Goal: Book appointment/travel/reservation

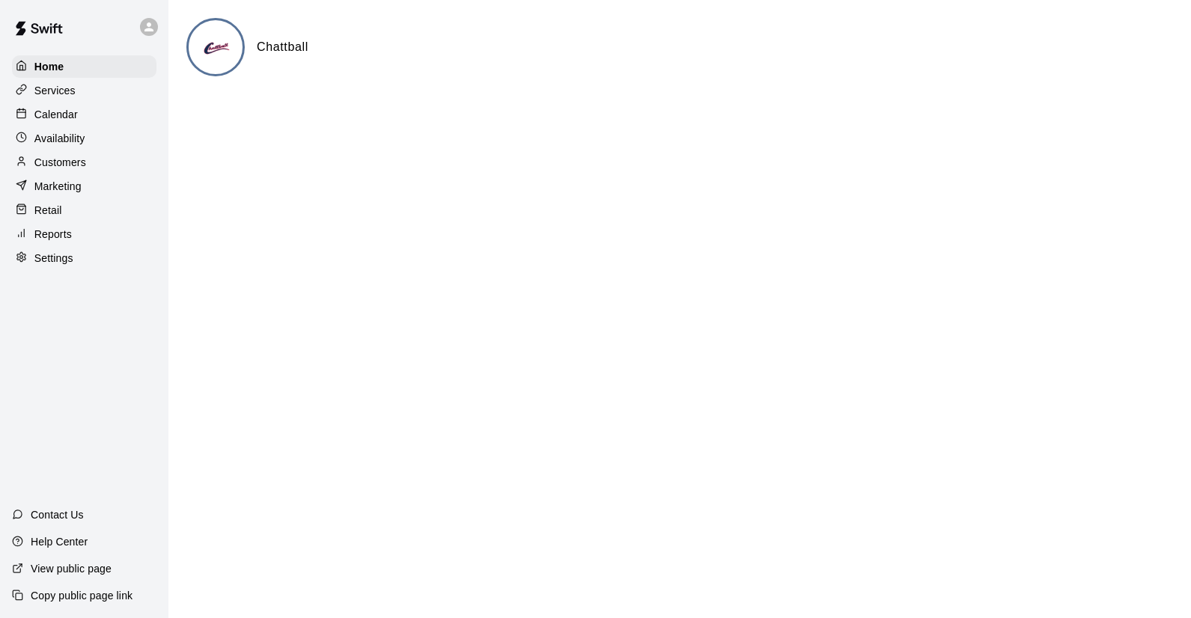
click at [58, 109] on p "Calendar" at bounding box center [55, 114] width 43 height 15
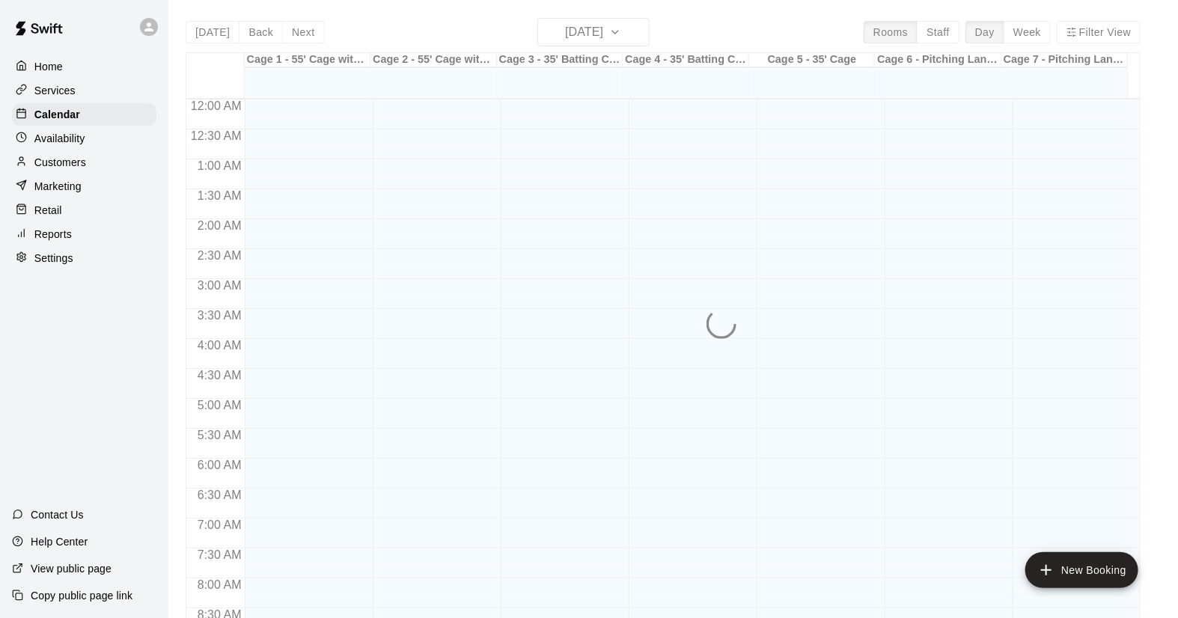
scroll to position [637, 0]
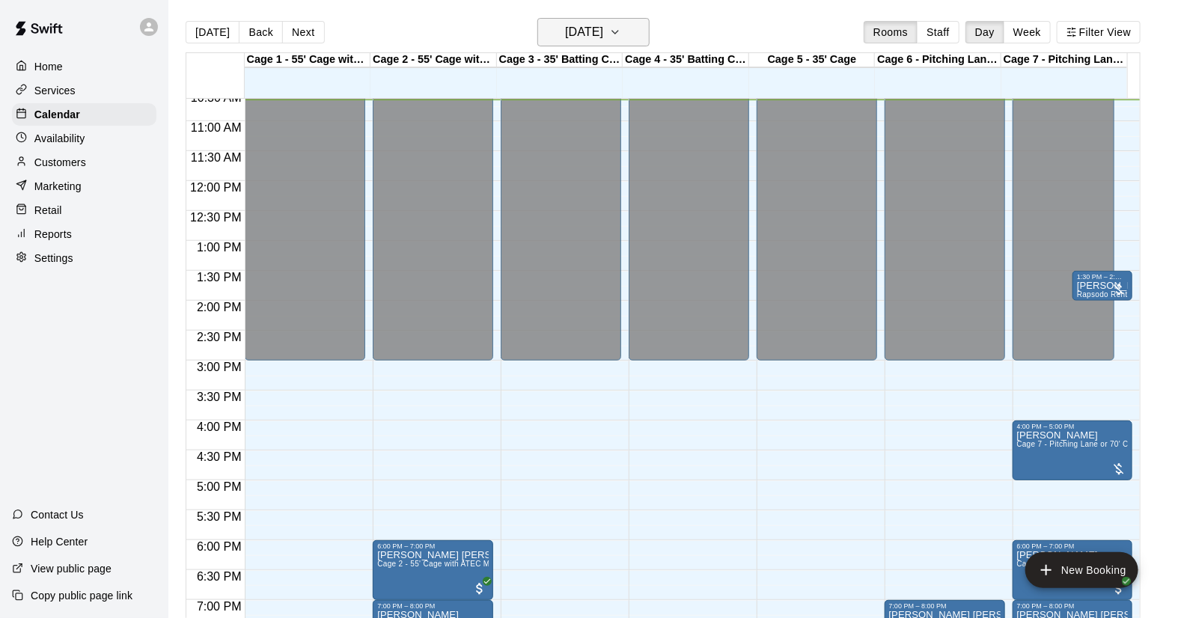
click at [621, 33] on icon "button" at bounding box center [615, 32] width 12 height 18
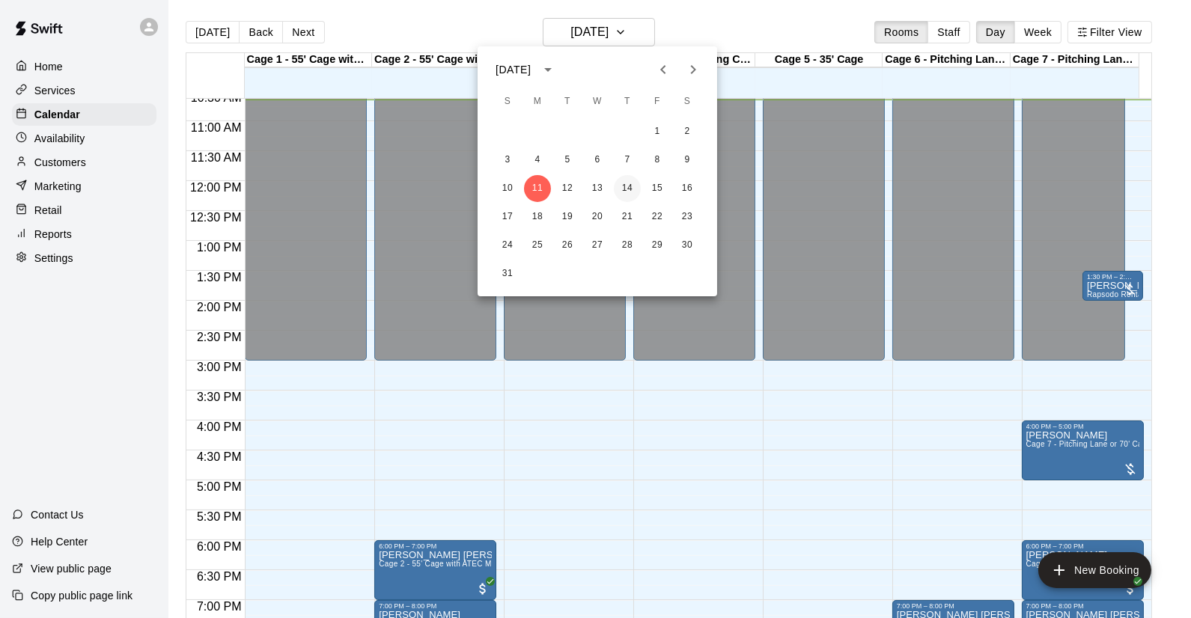
click at [627, 191] on button "14" at bounding box center [627, 188] width 27 height 27
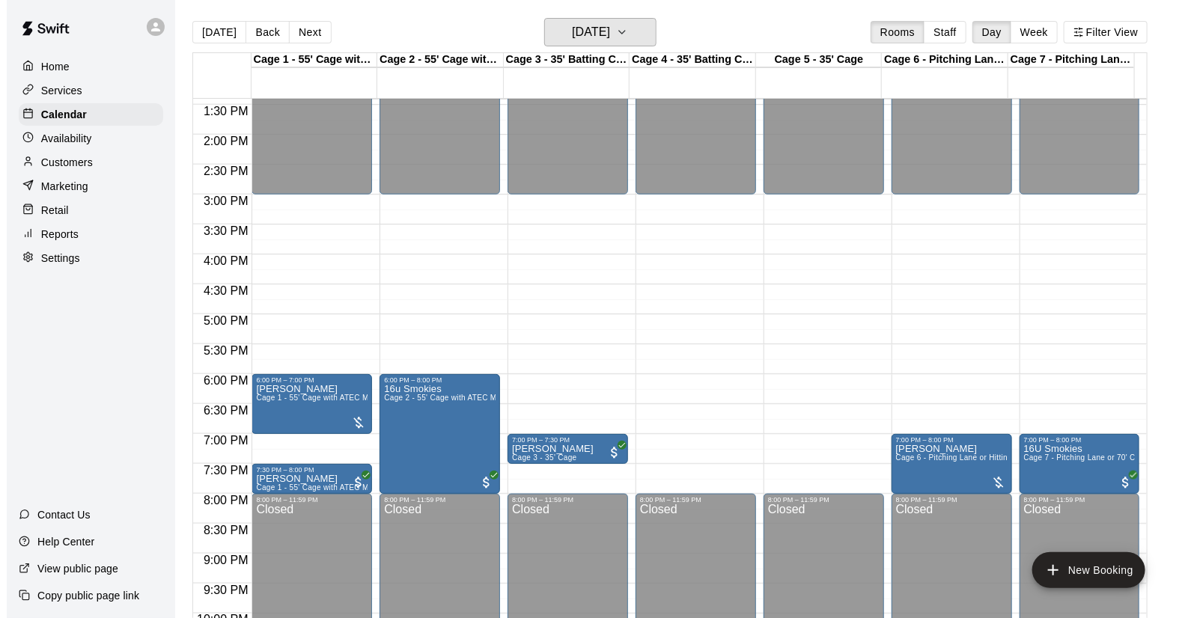
scroll to position [886, 0]
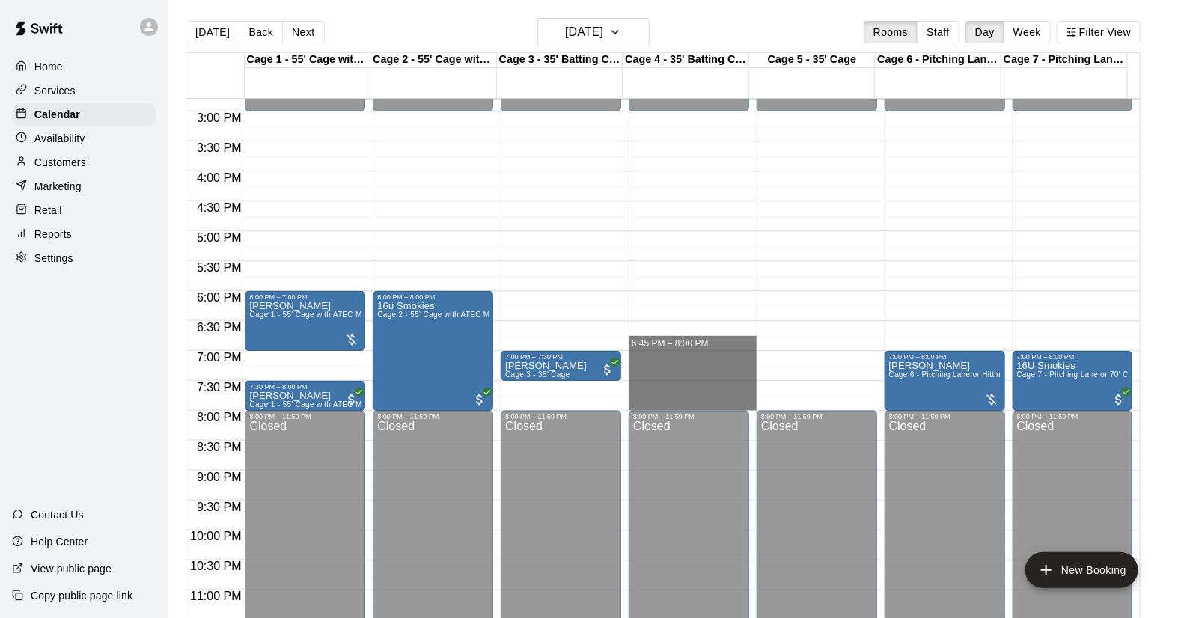
drag, startPoint x: 687, startPoint y: 328, endPoint x: 684, endPoint y: 394, distance: 65.9
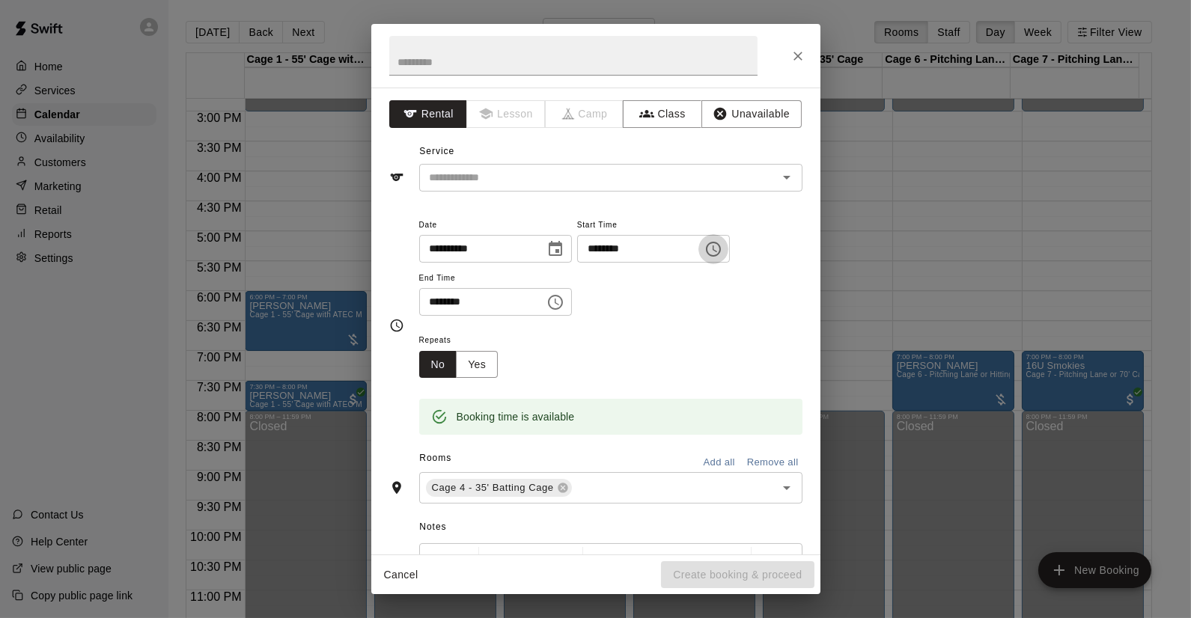
click at [721, 249] on icon "Choose time, selected time is 6:45 PM" at bounding box center [713, 249] width 15 height 15
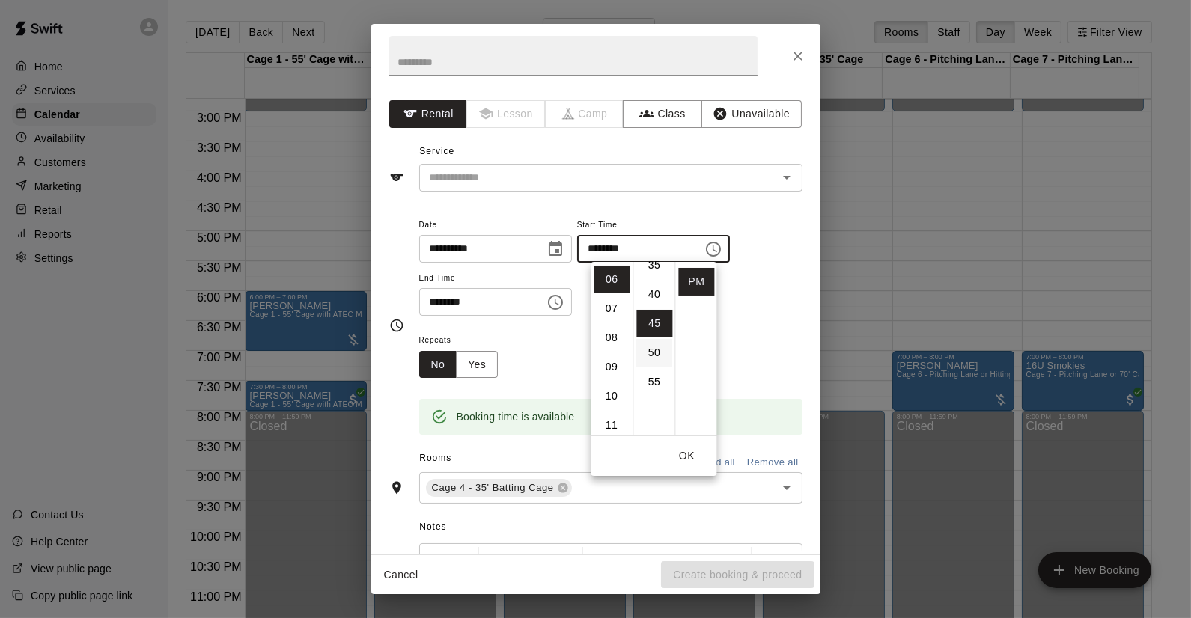
scroll to position [180, 0]
click at [646, 271] on li "30" at bounding box center [654, 275] width 36 height 28
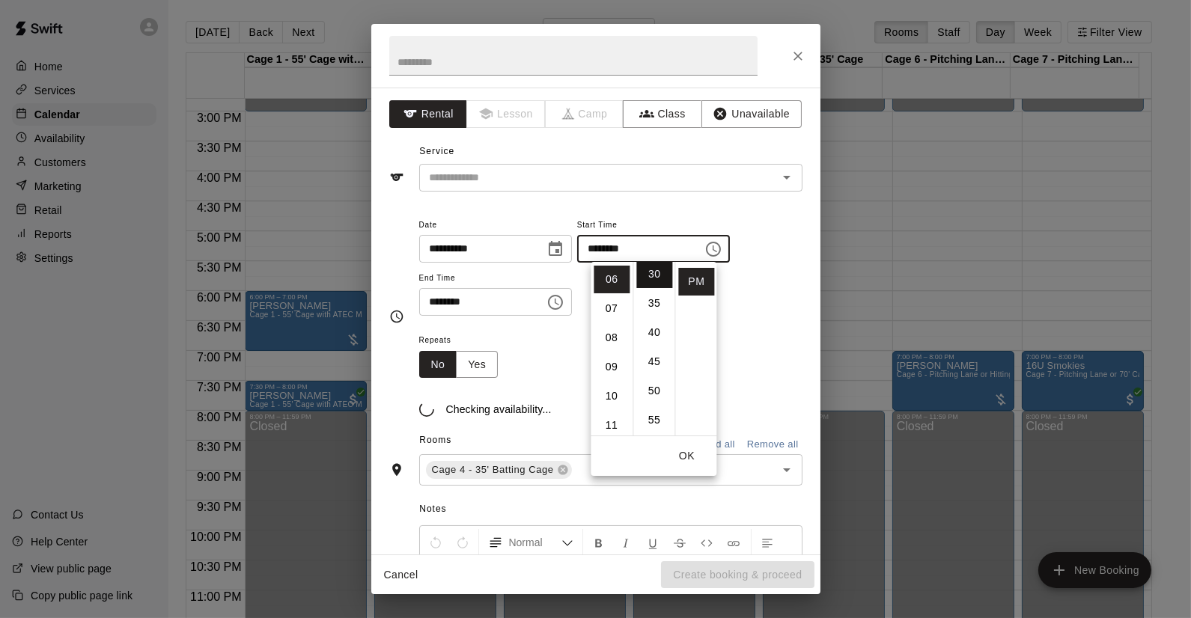
type input "********"
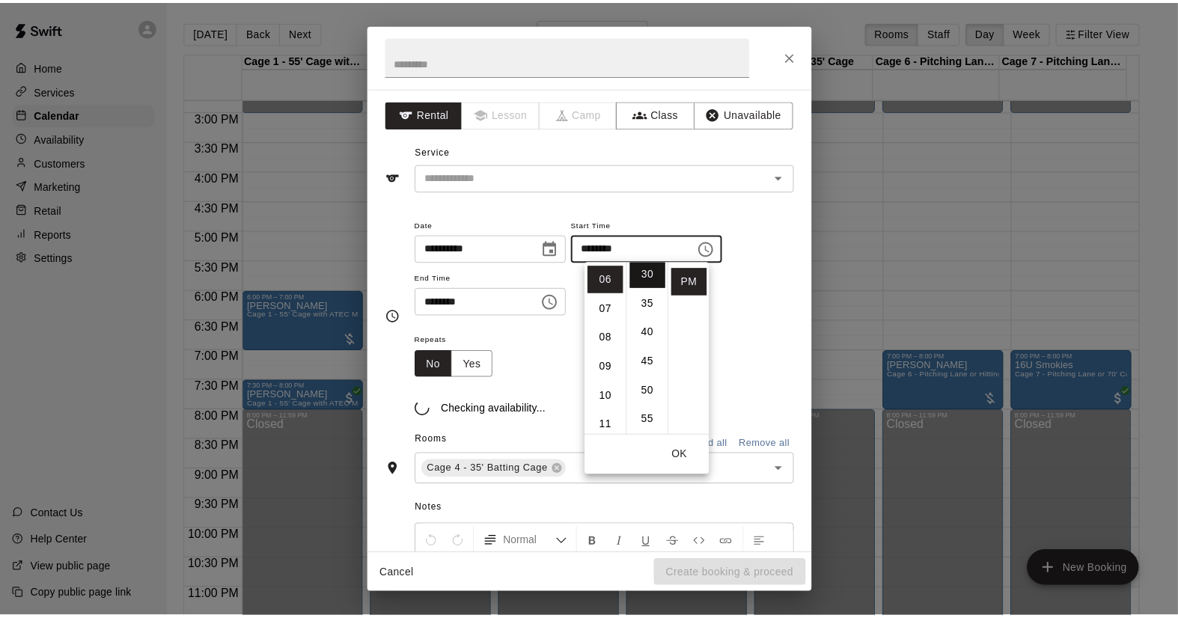
scroll to position [174, 0]
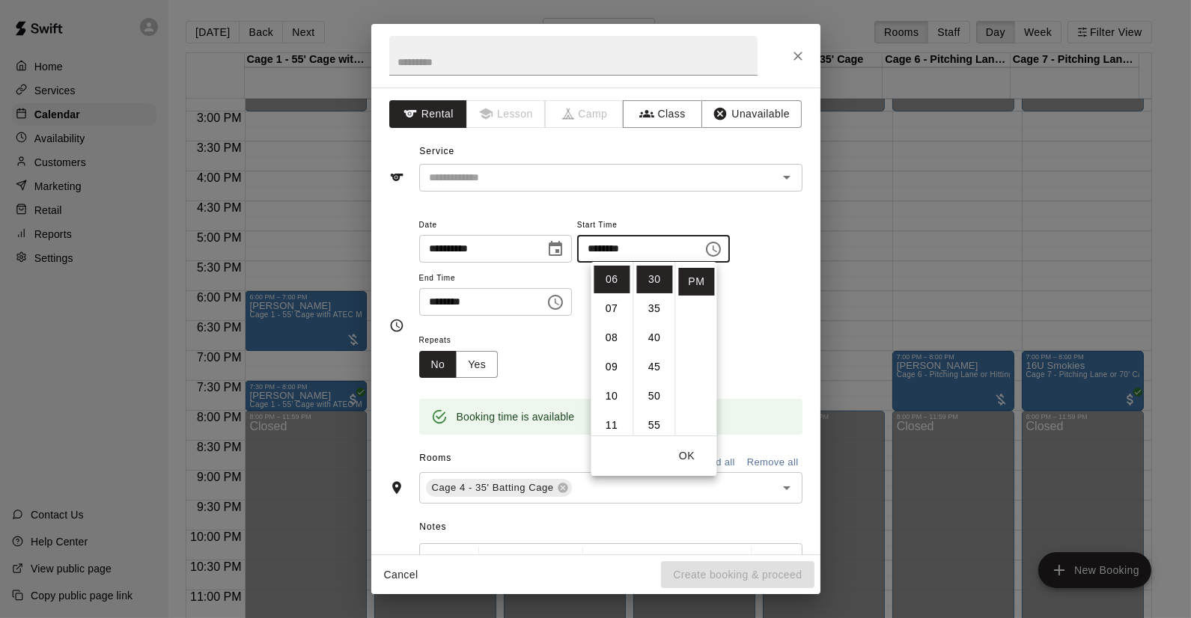
click at [564, 353] on div "Repeats No Yes" at bounding box center [610, 354] width 383 height 47
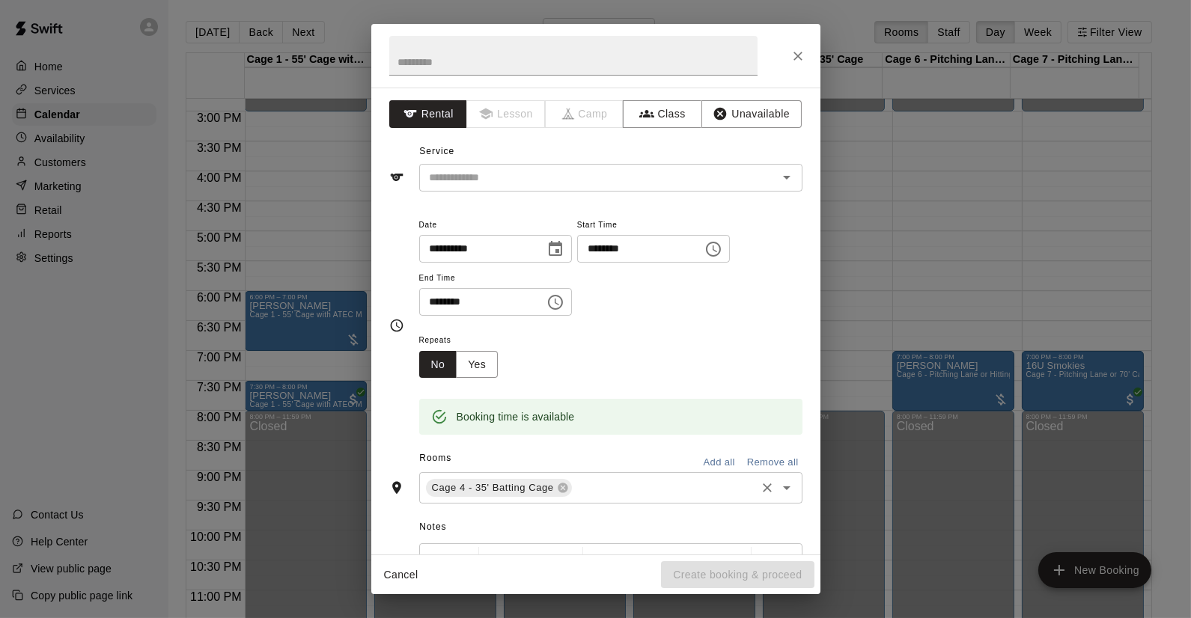
click at [603, 488] on input "text" at bounding box center [664, 488] width 180 height 19
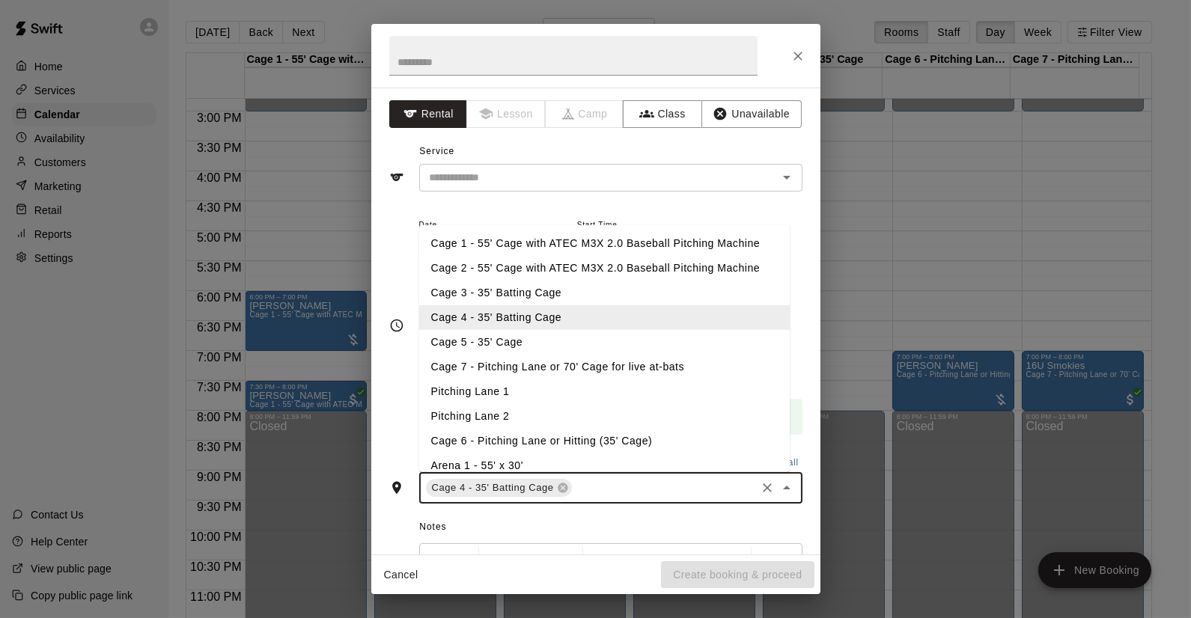
click at [502, 338] on li "Cage 5 - 35' Cage" at bounding box center [604, 342] width 371 height 25
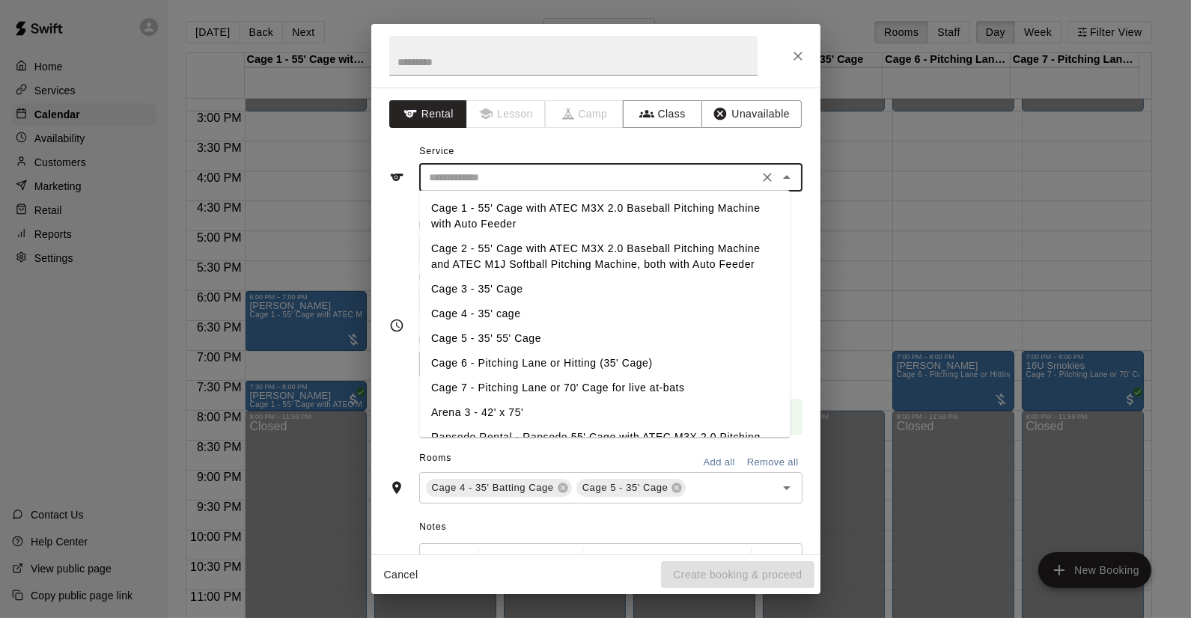
click at [520, 175] on input "text" at bounding box center [589, 177] width 330 height 19
click at [488, 317] on li "Cage 4 - 35' cage" at bounding box center [604, 314] width 371 height 25
type input "**********"
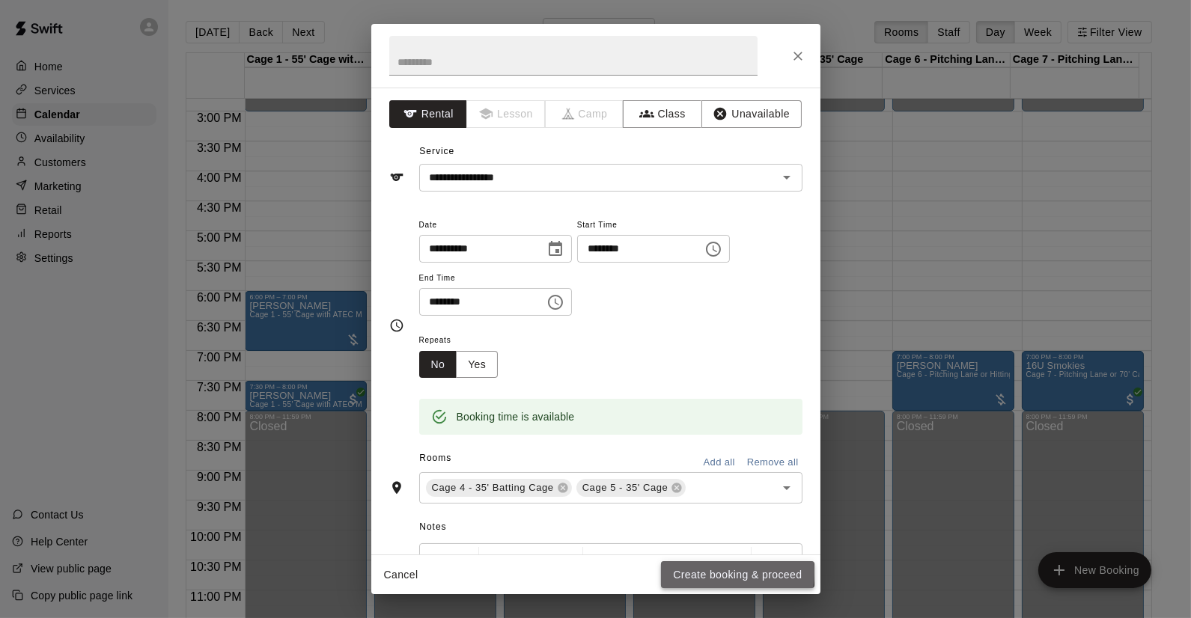
click at [698, 573] on button "Create booking & proceed" at bounding box center [737, 575] width 153 height 28
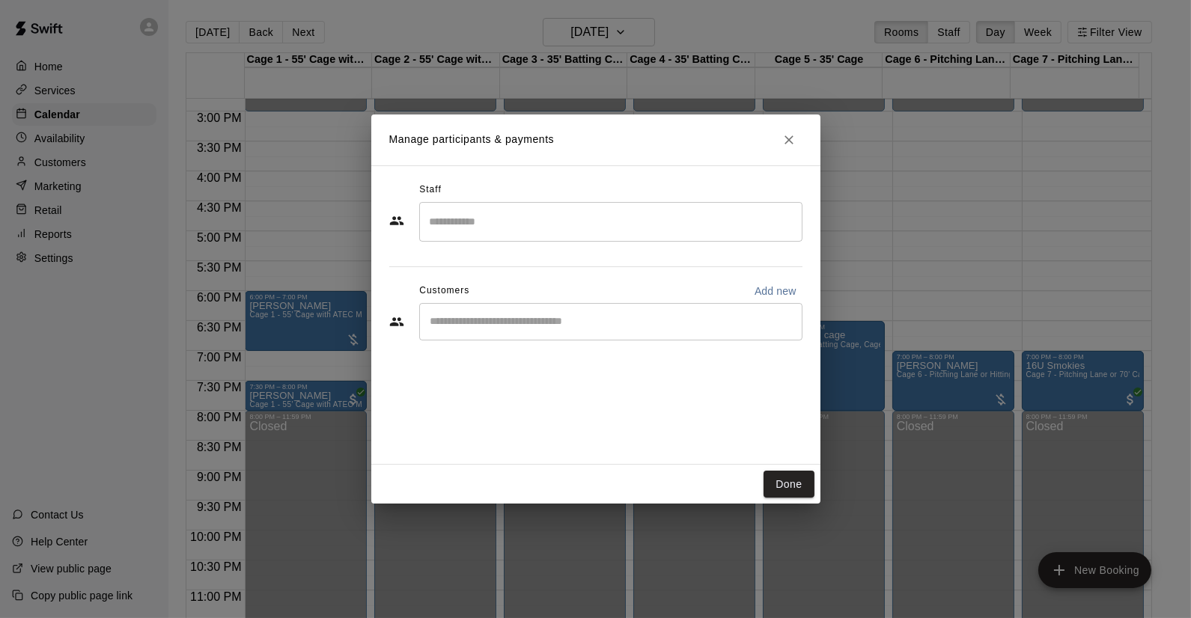
click at [553, 317] on input "Start typing to search customers..." at bounding box center [611, 321] width 370 height 15
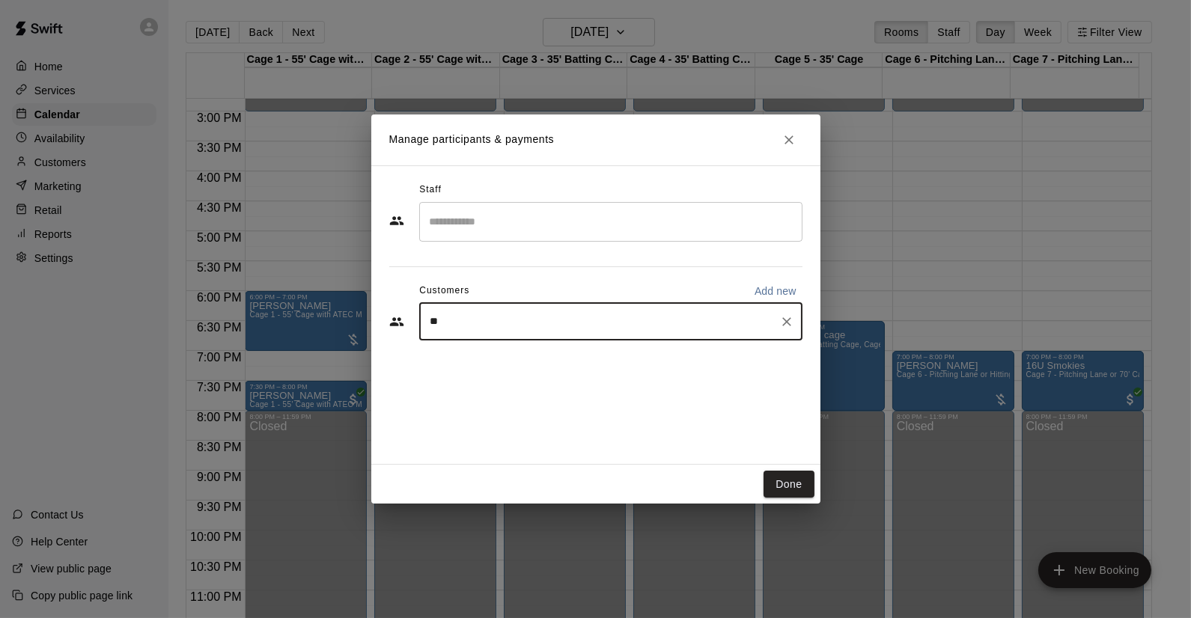
type input "***"
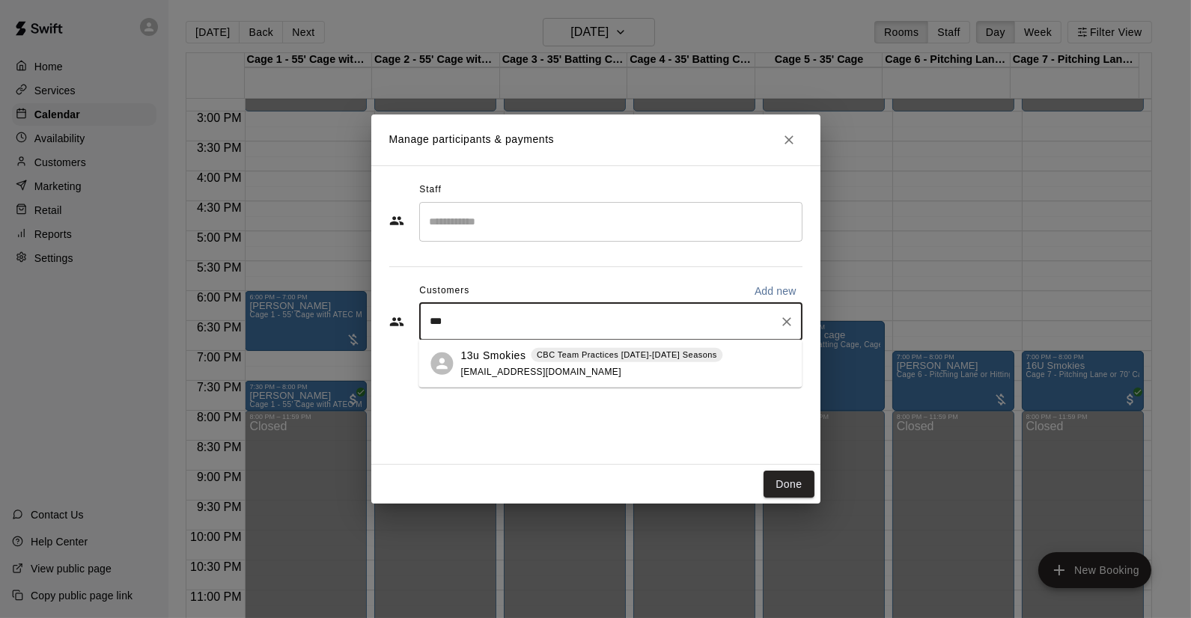
click at [466, 361] on p "13u Smokies" at bounding box center [492, 355] width 65 height 16
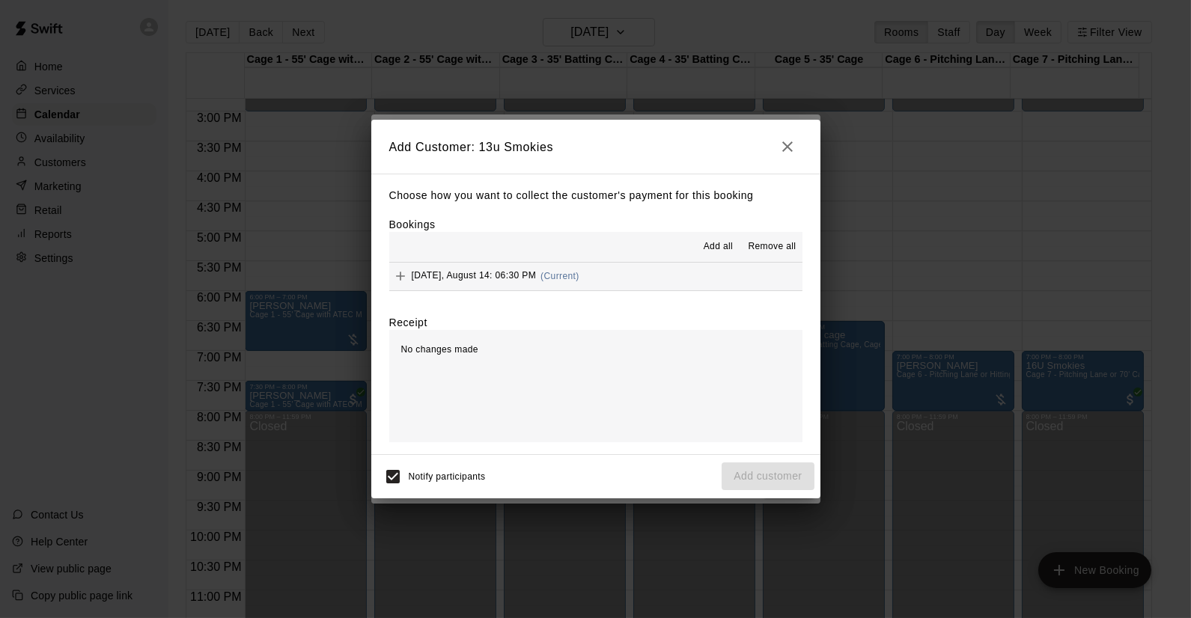
click at [645, 282] on button "[DATE], August 14: 06:30 PM (Current)" at bounding box center [595, 277] width 413 height 28
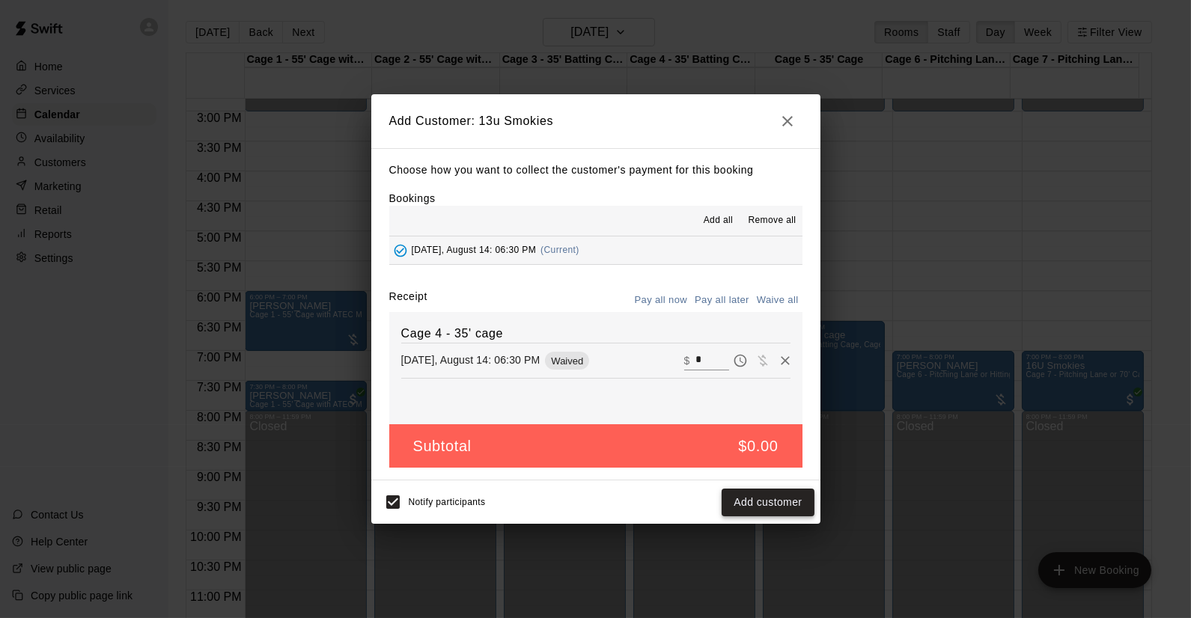
click at [761, 503] on button "Add customer" at bounding box center [768, 503] width 92 height 28
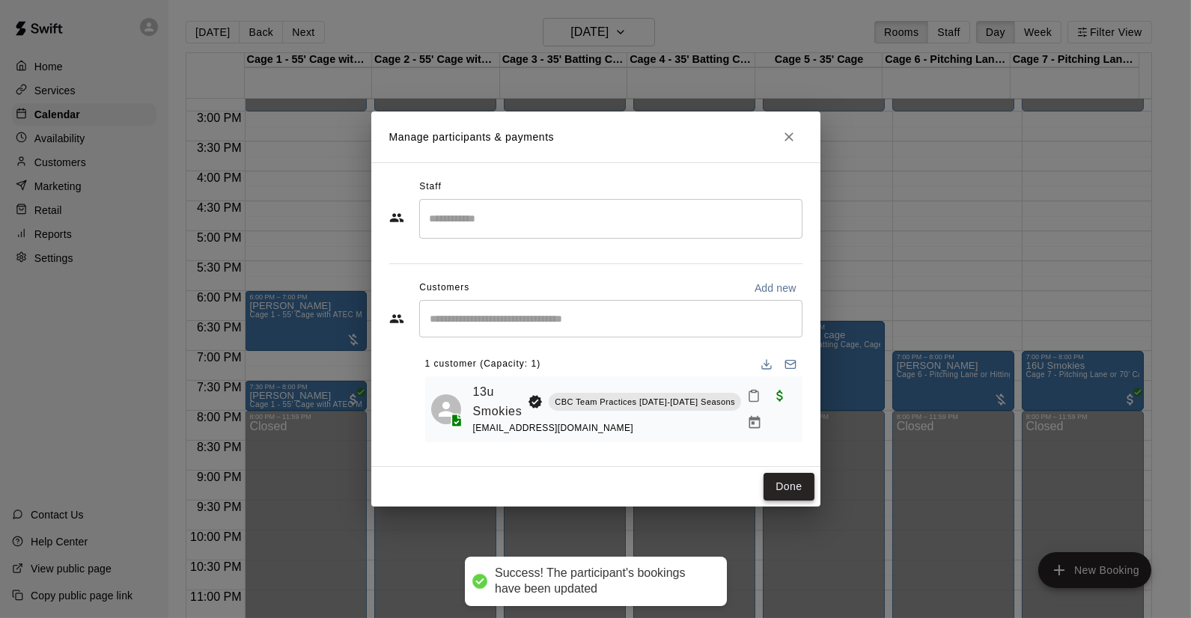
click at [794, 487] on button "Done" at bounding box center [789, 487] width 50 height 28
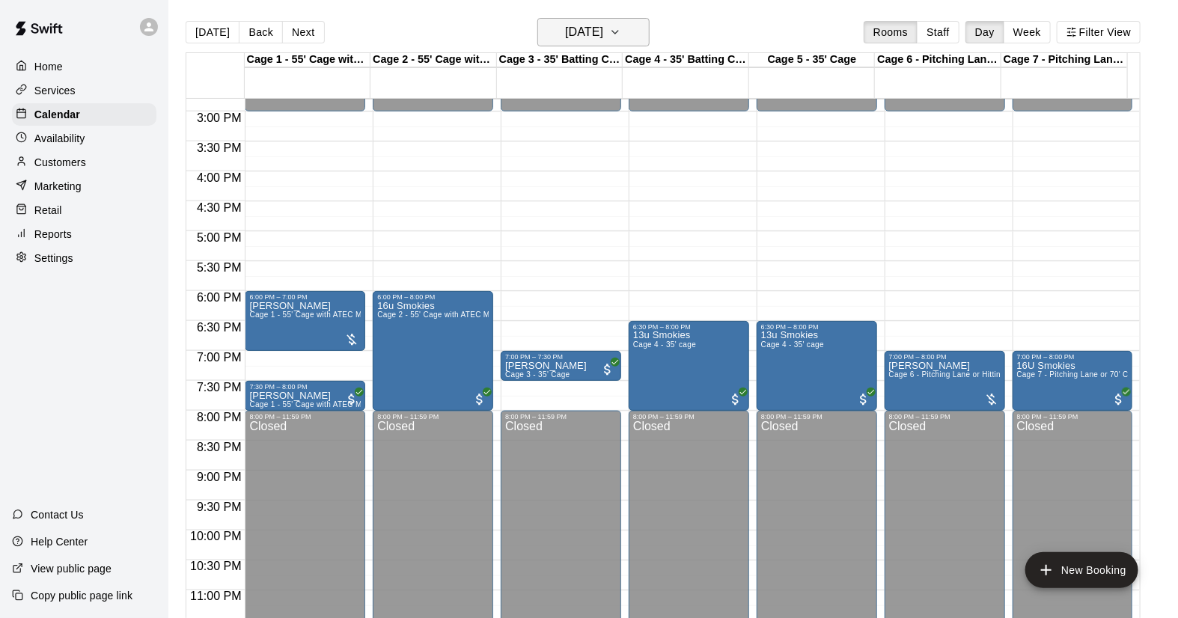
click at [603, 30] on h6 "[DATE]" at bounding box center [584, 32] width 38 height 21
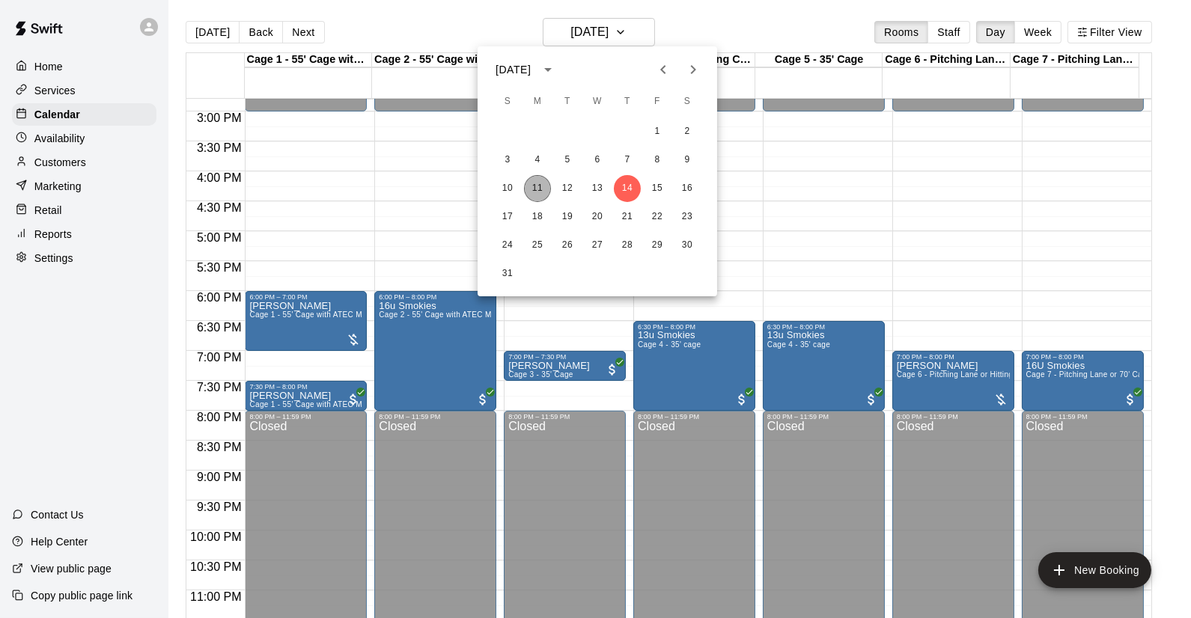
click at [544, 192] on button "11" at bounding box center [537, 188] width 27 height 27
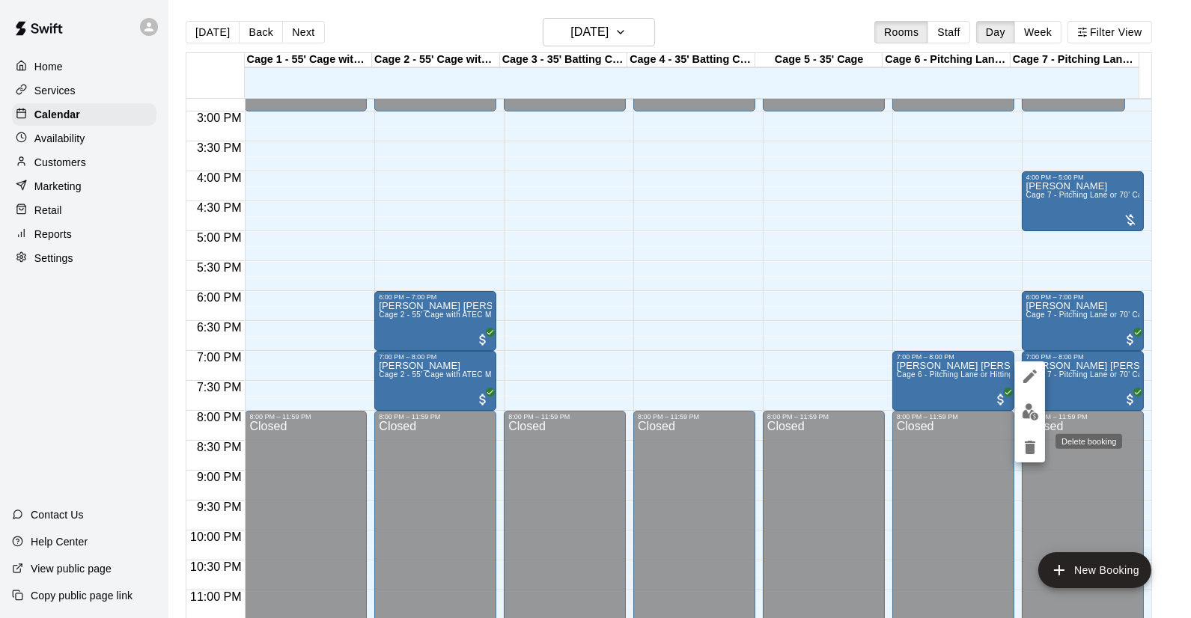
click at [1033, 440] on icon "delete" at bounding box center [1030, 448] width 18 height 18
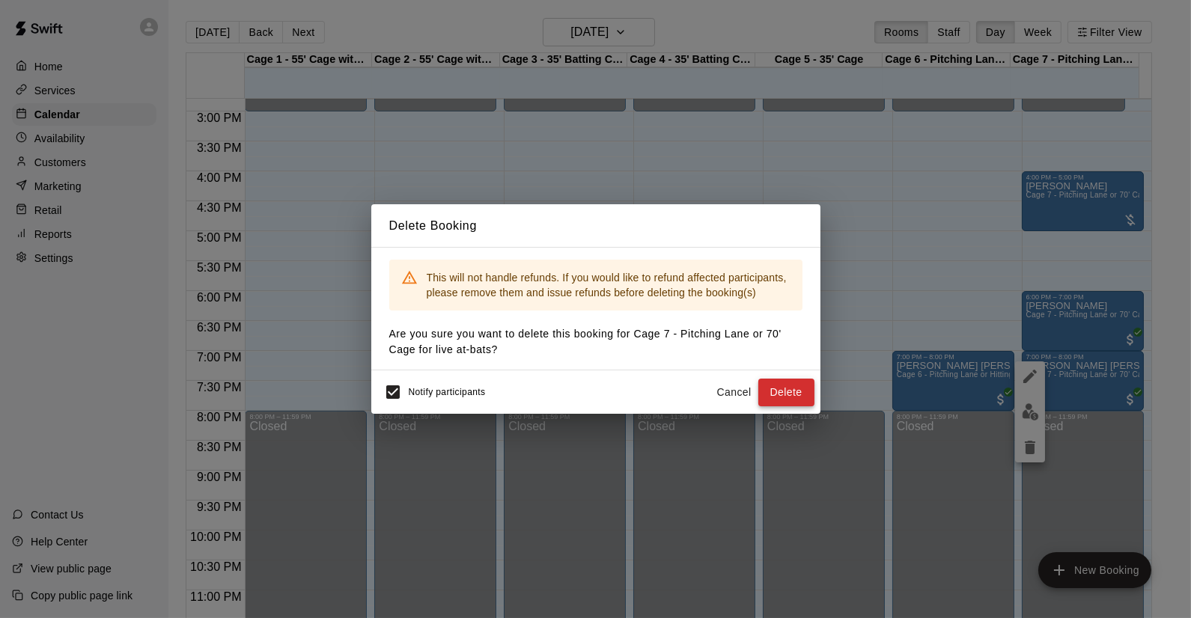
click at [784, 393] on button "Delete" at bounding box center [786, 393] width 56 height 28
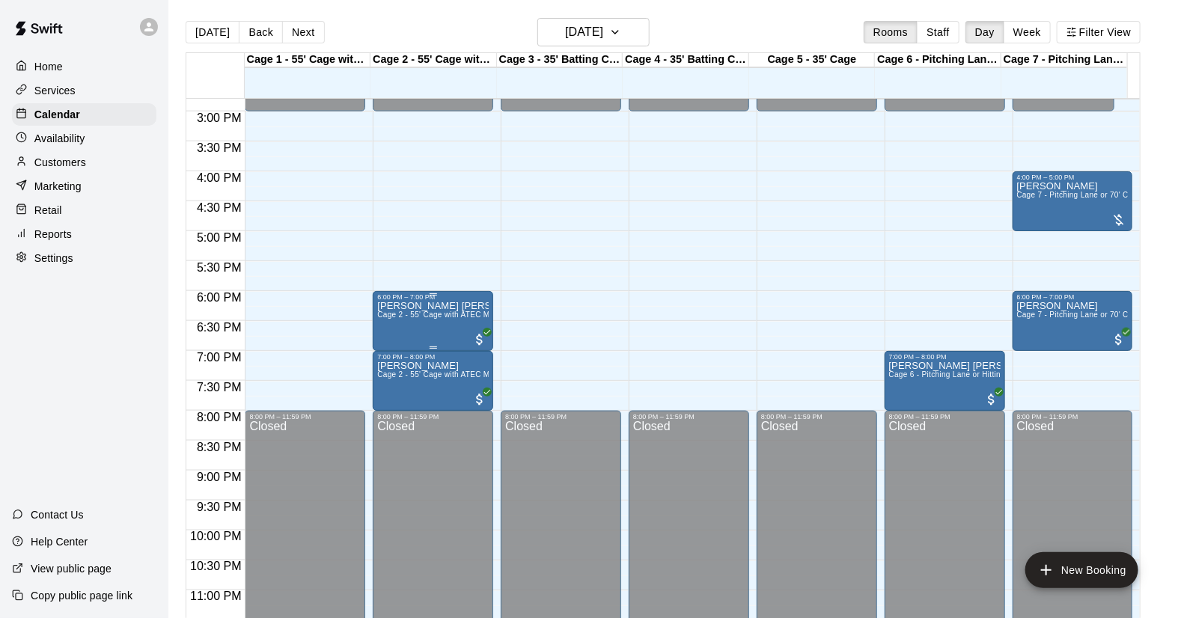
click at [389, 306] on p "[PERSON_NAME] [PERSON_NAME]" at bounding box center [433, 306] width 112 height 0
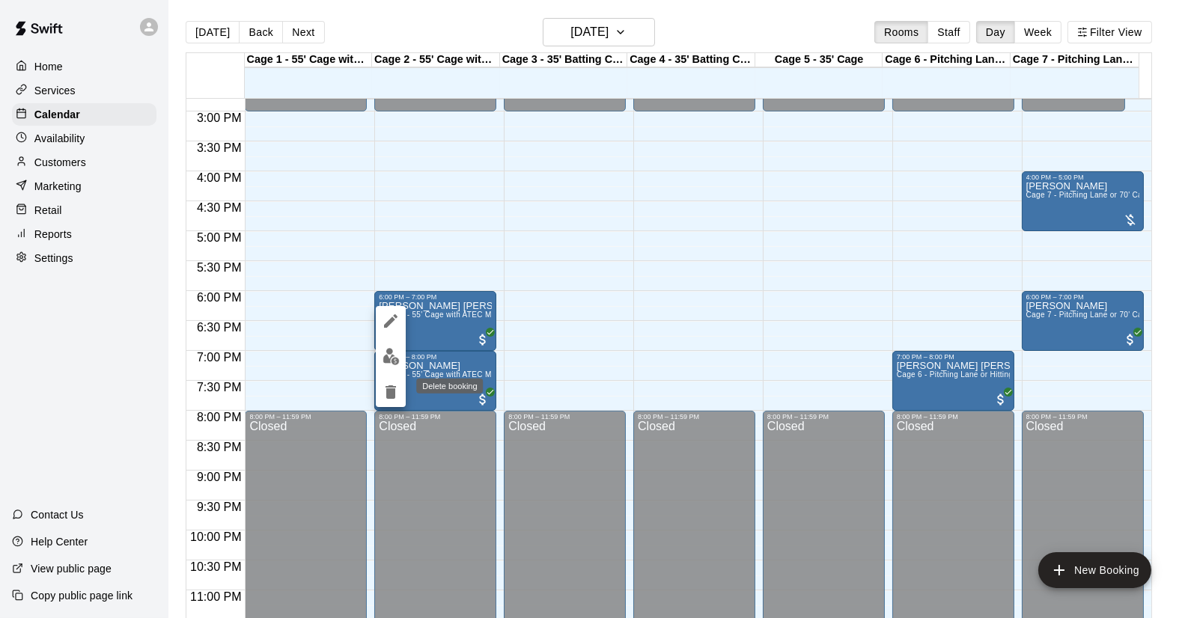
click at [384, 392] on icon "delete" at bounding box center [391, 392] width 18 height 18
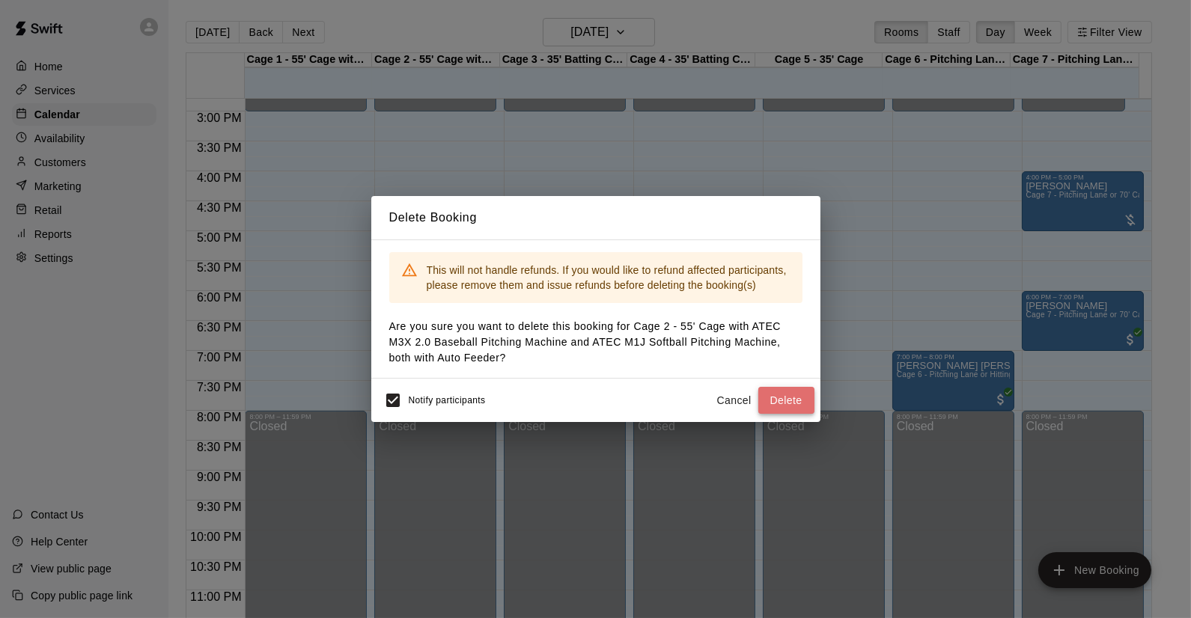
click at [795, 406] on button "Delete" at bounding box center [786, 401] width 56 height 28
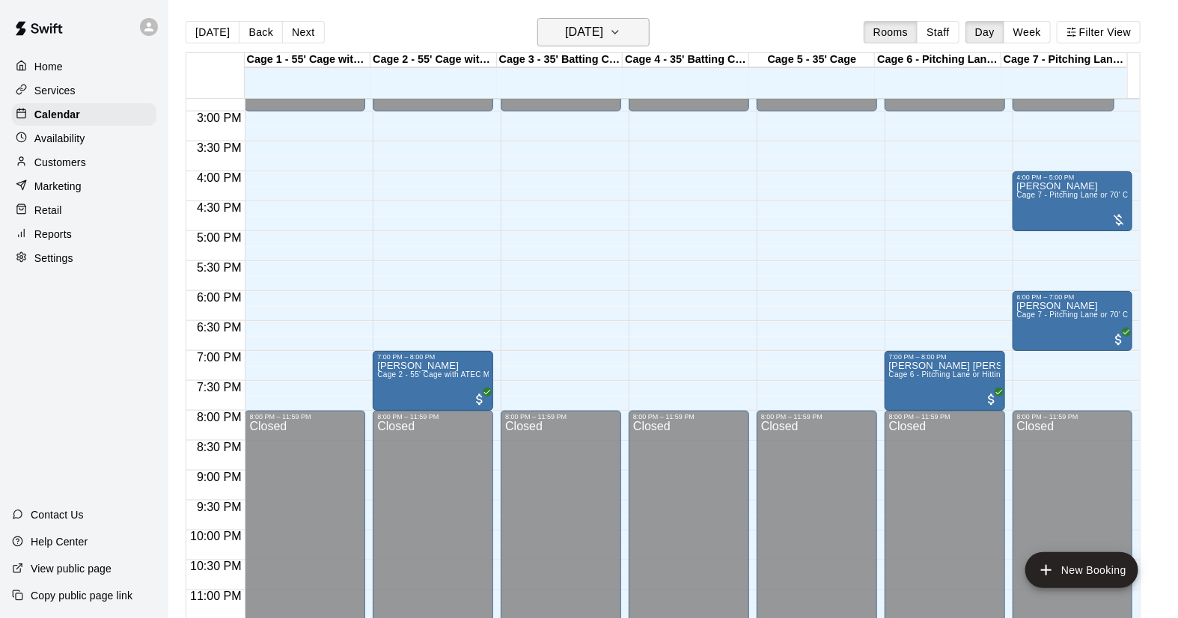
click at [573, 43] on button "[DATE]" at bounding box center [594, 32] width 112 height 28
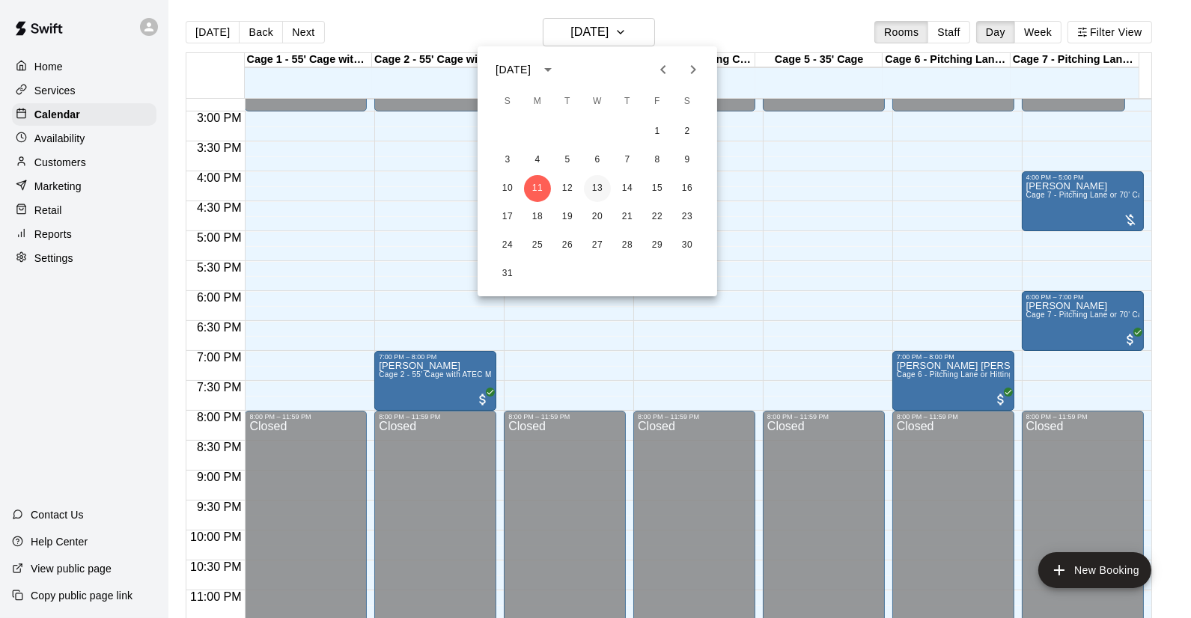
click at [599, 194] on button "13" at bounding box center [597, 188] width 27 height 27
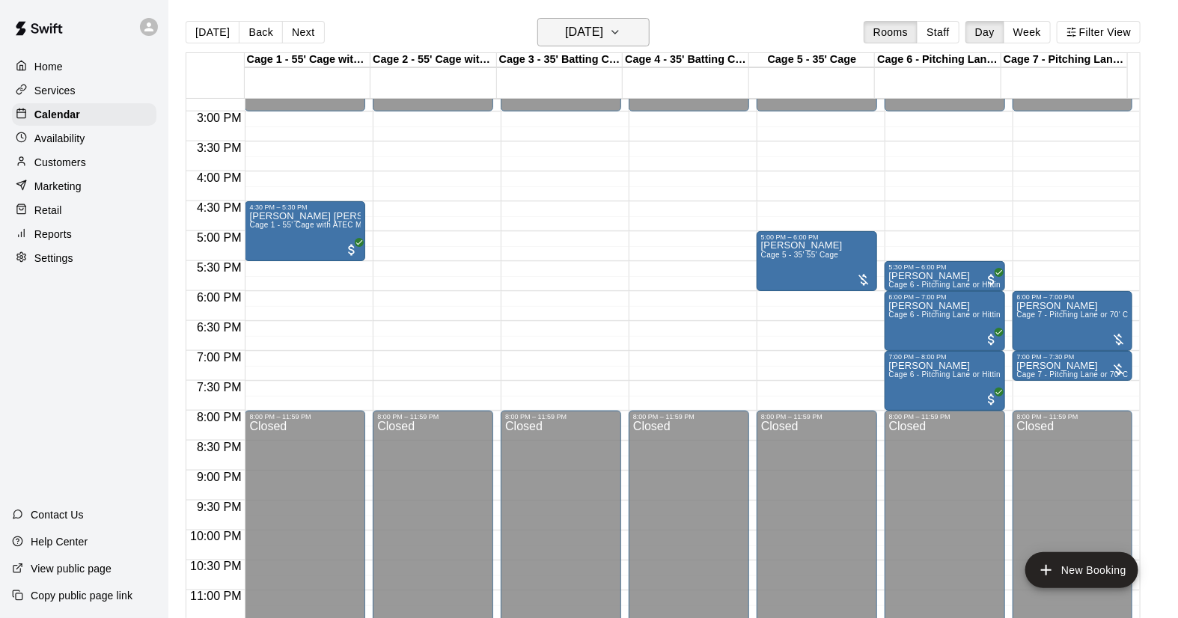
click at [603, 31] on h6 "[DATE]" at bounding box center [584, 32] width 38 height 21
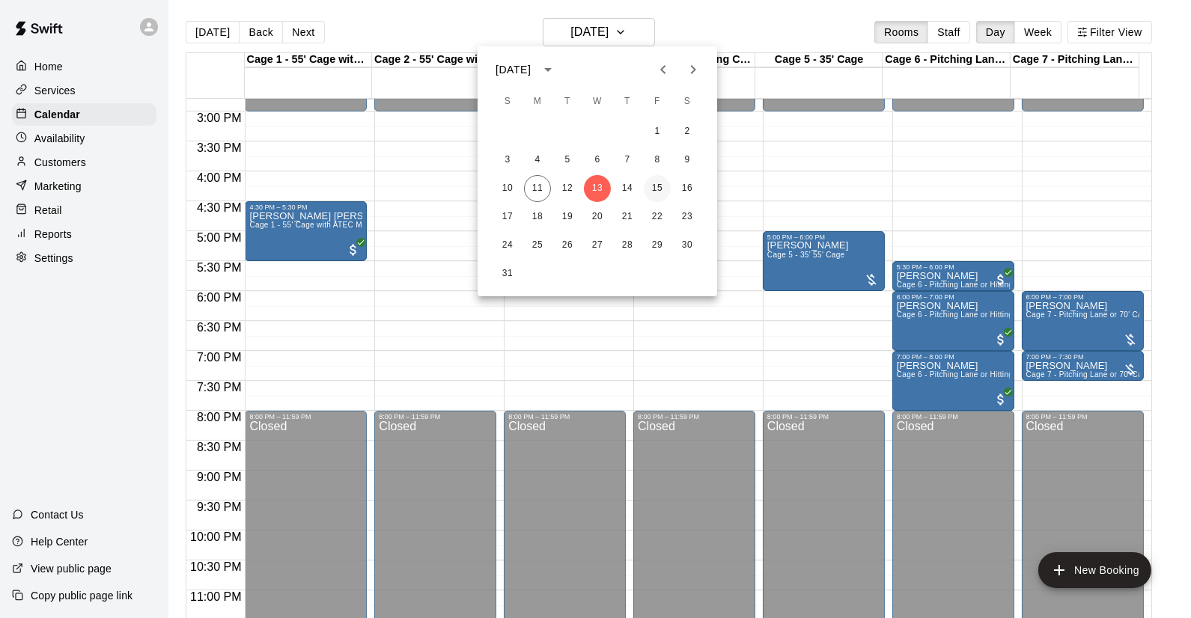
click at [662, 186] on button "15" at bounding box center [657, 188] width 27 height 27
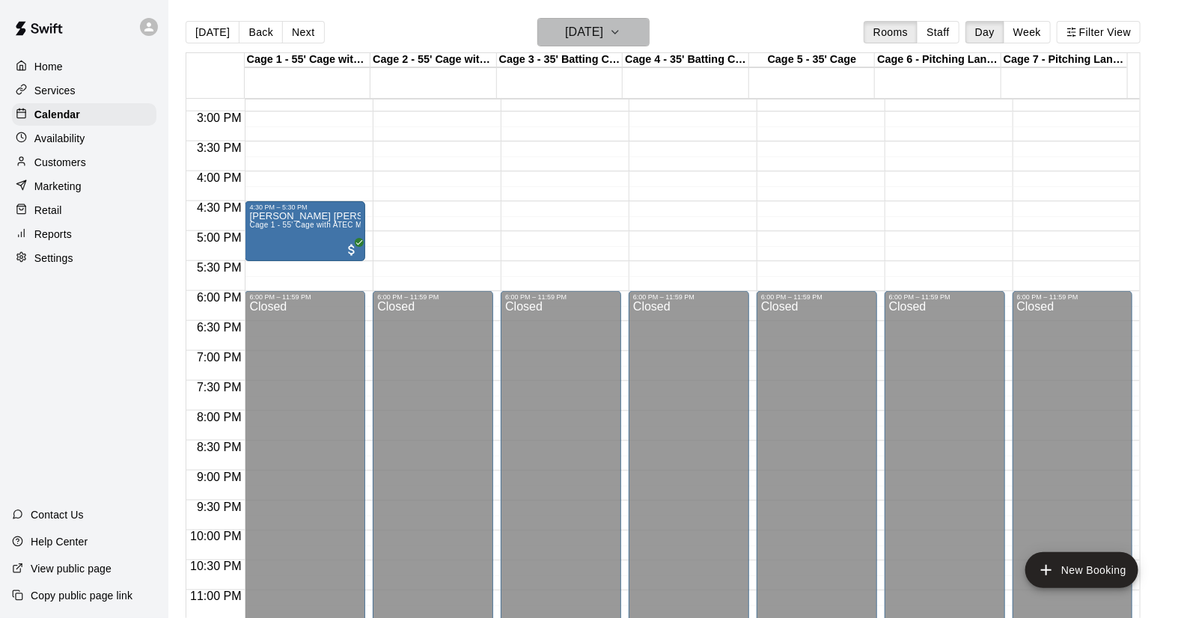
click at [582, 25] on h6 "[DATE]" at bounding box center [584, 32] width 38 height 21
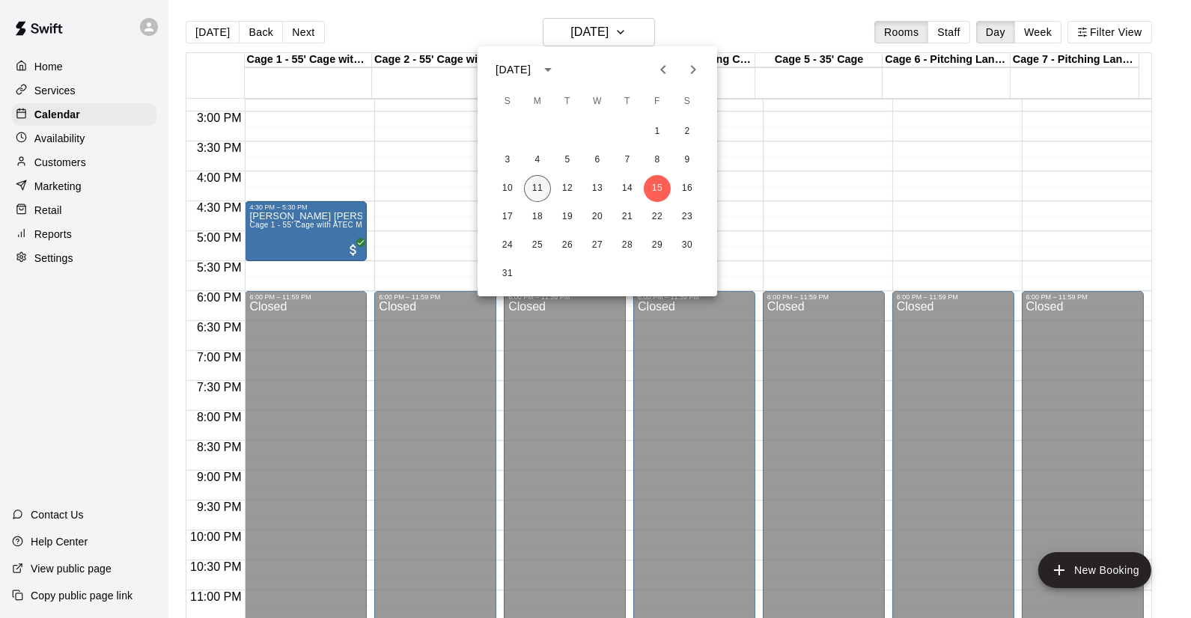
click at [544, 190] on button "11" at bounding box center [537, 188] width 27 height 27
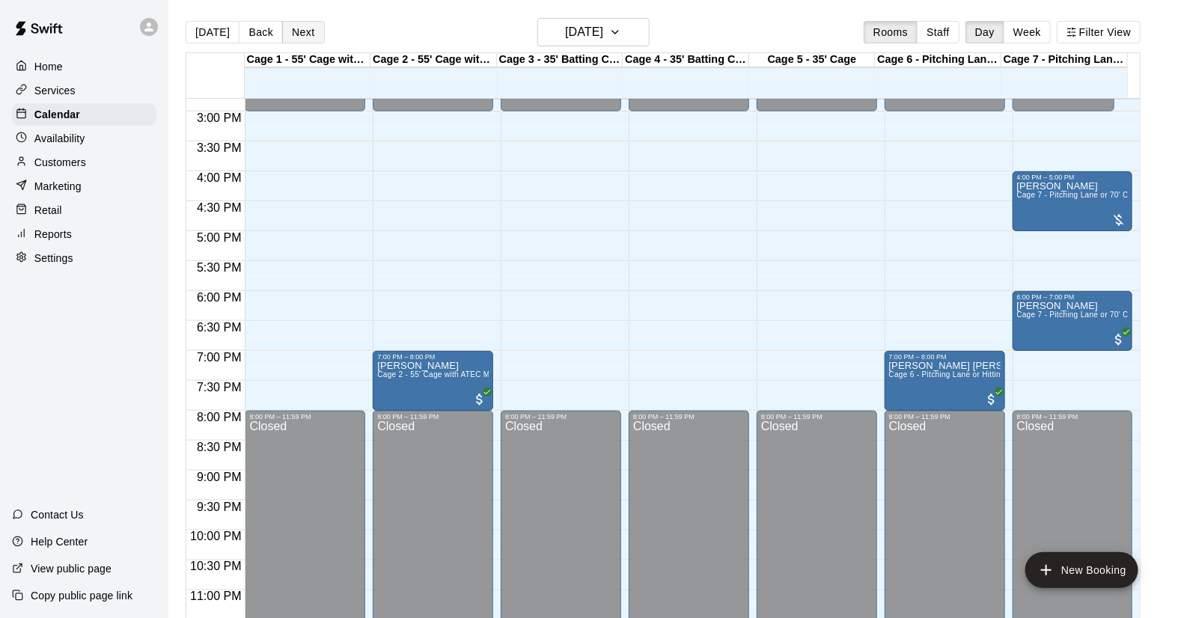
click at [284, 34] on button "Next" at bounding box center [303, 32] width 42 height 22
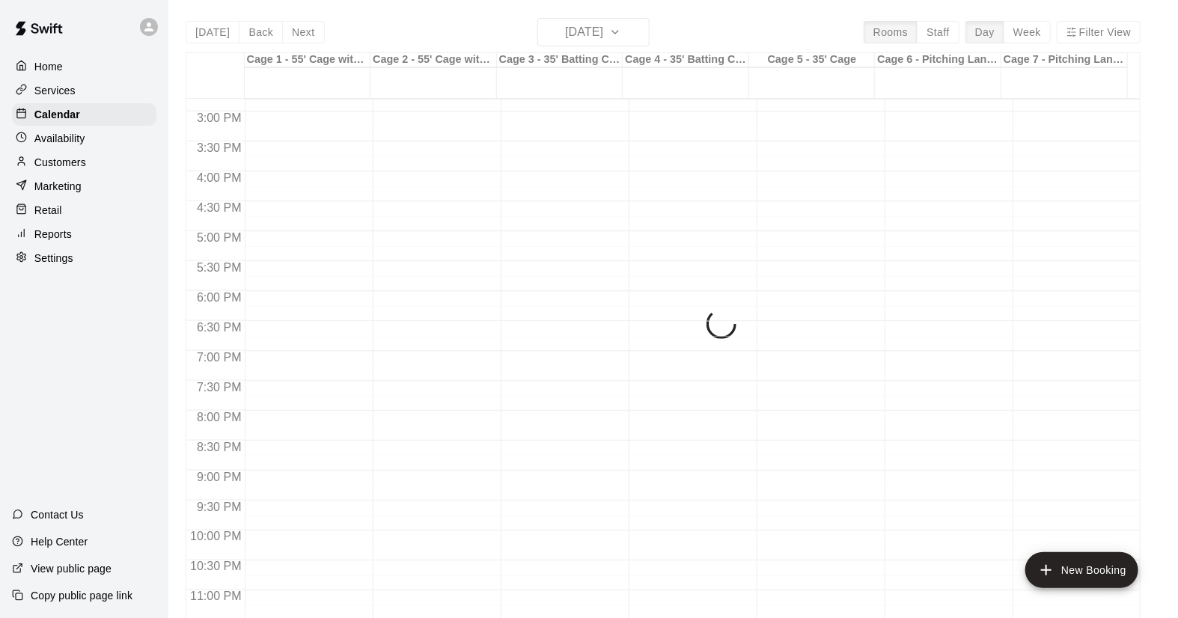
click at [285, 31] on div "[DATE] Back [DATE][DATE] Rooms Staff Day Week Filter View Cage 1 - 55' Cage wit…" at bounding box center [663, 327] width 955 height 618
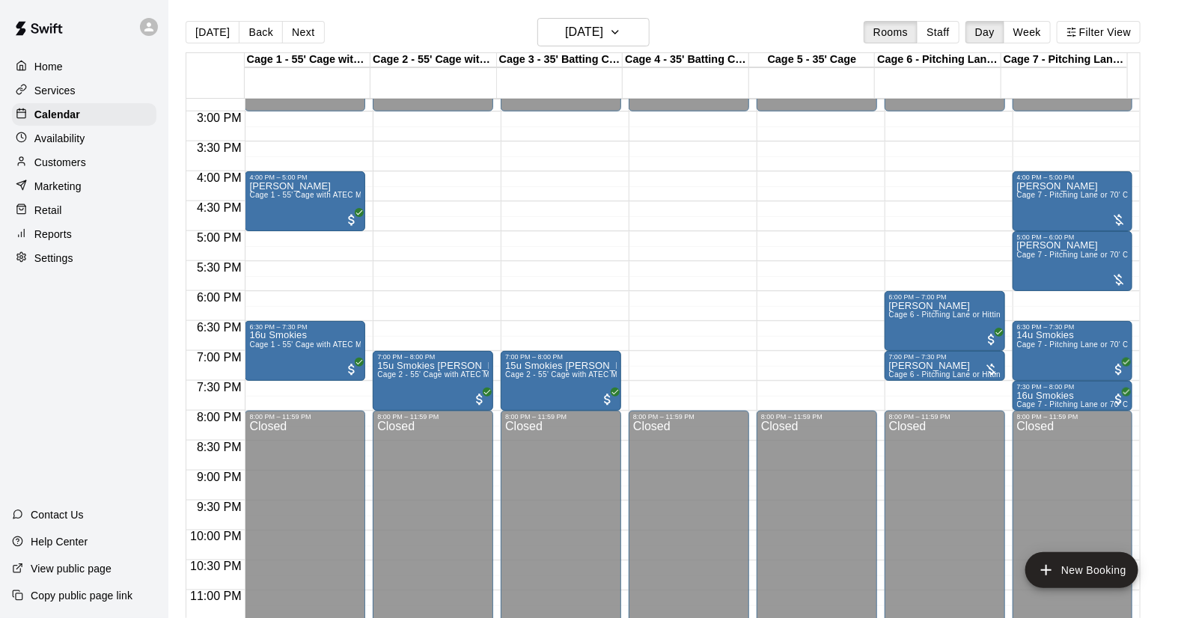
click at [285, 31] on button "Next" at bounding box center [303, 32] width 42 height 22
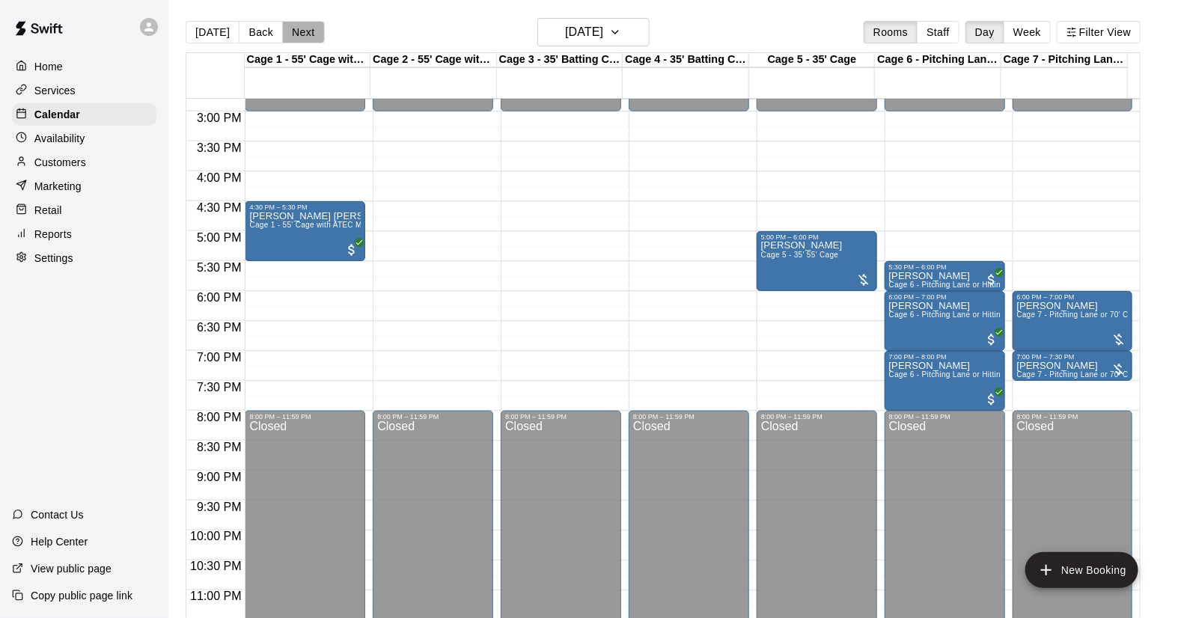
click at [285, 31] on button "Next" at bounding box center [303, 32] width 42 height 22
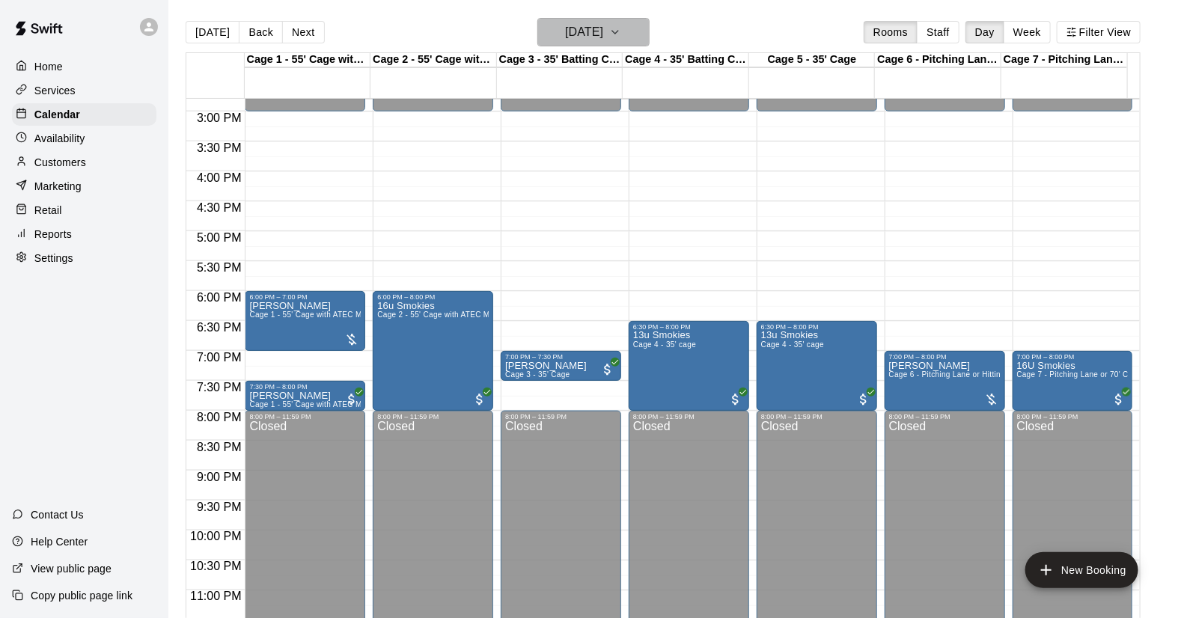
click at [600, 28] on h6 "[DATE]" at bounding box center [584, 32] width 38 height 21
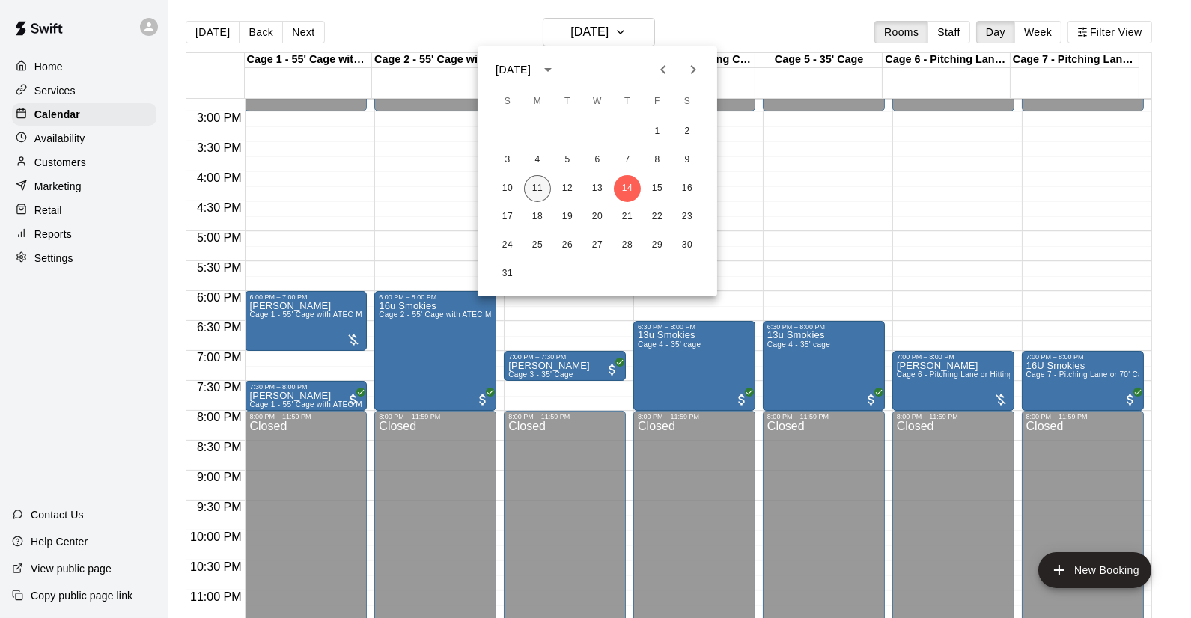
click at [526, 195] on button "11" at bounding box center [537, 188] width 27 height 27
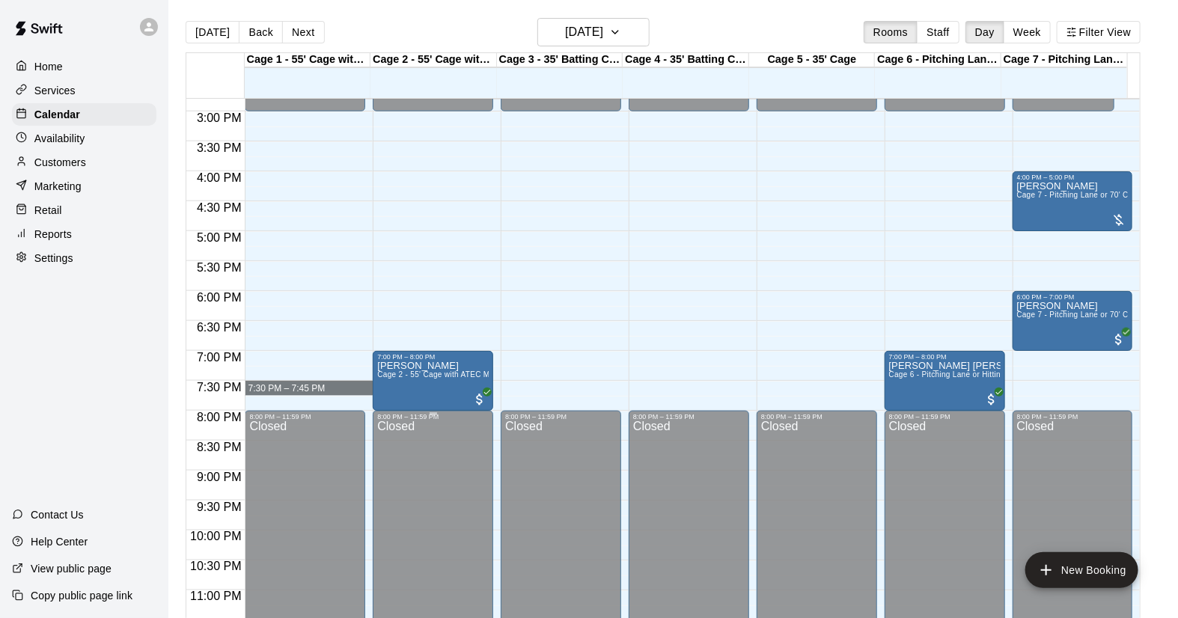
drag, startPoint x: 439, startPoint y: 384, endPoint x: 433, endPoint y: 471, distance: 87.0
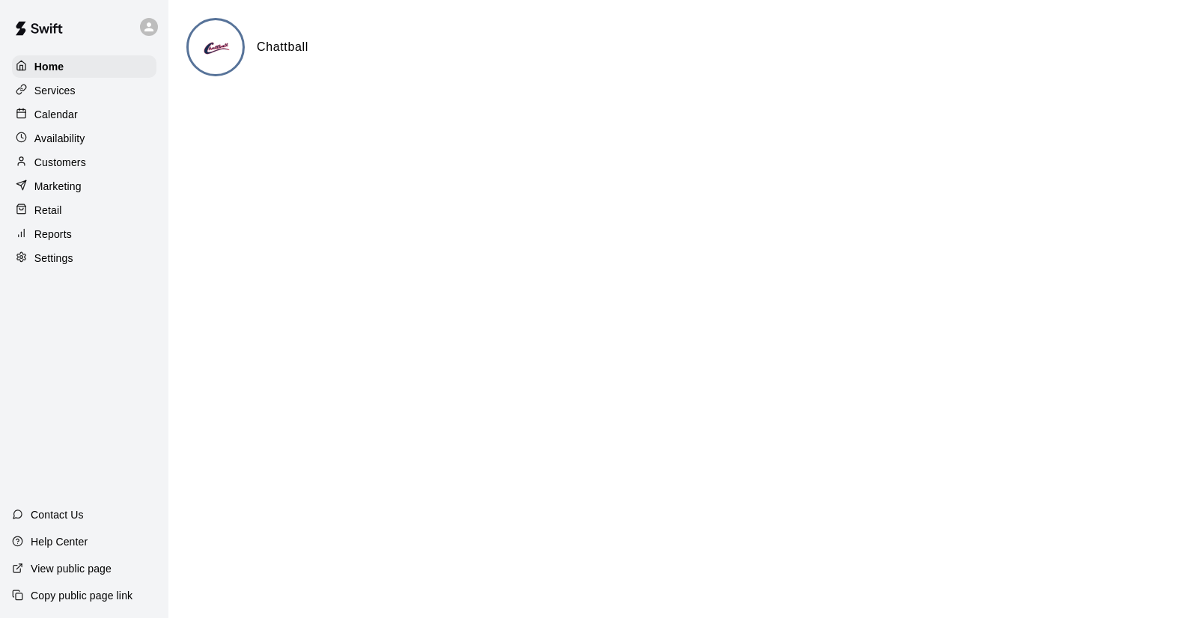
click at [36, 112] on p "Calendar" at bounding box center [55, 114] width 43 height 15
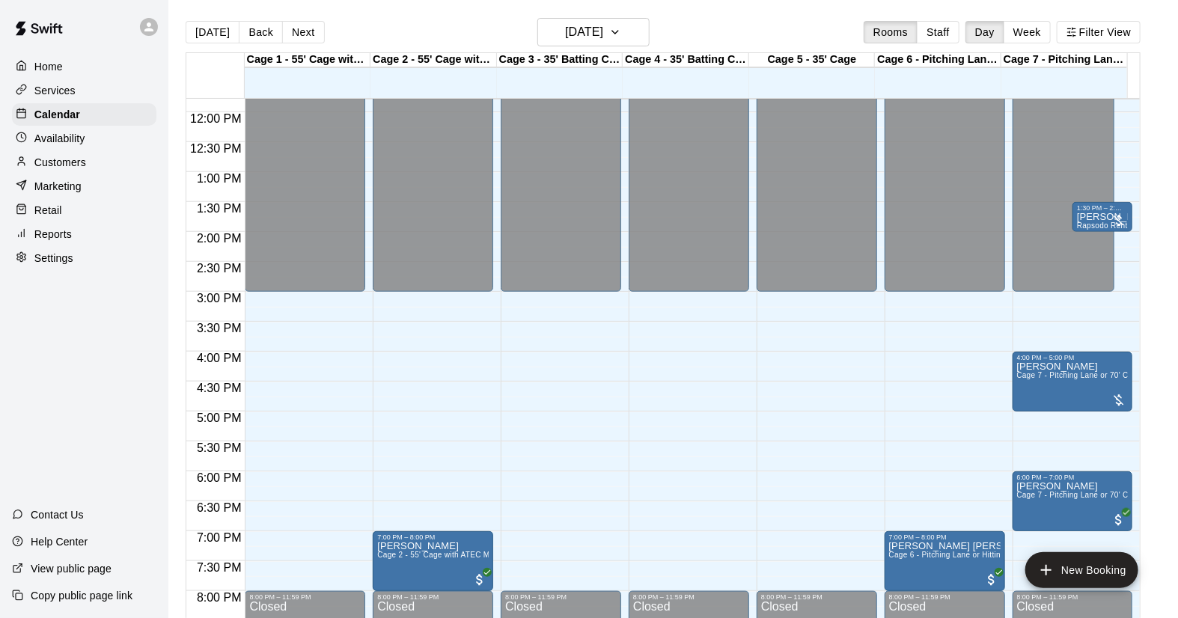
scroll to position [744, 0]
